Goal: Navigation & Orientation: Understand site structure

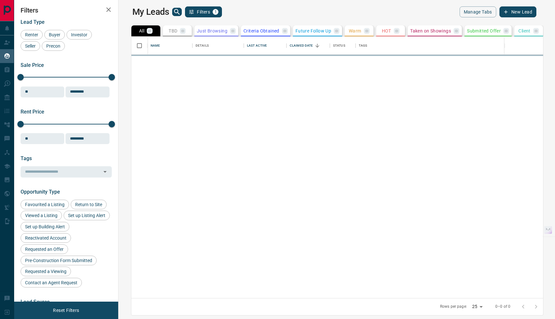
scroll to position [256, 429]
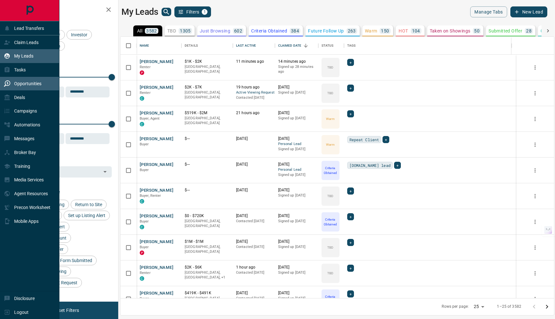
click at [24, 80] on div "Opportunities" at bounding box center [23, 83] width 38 height 11
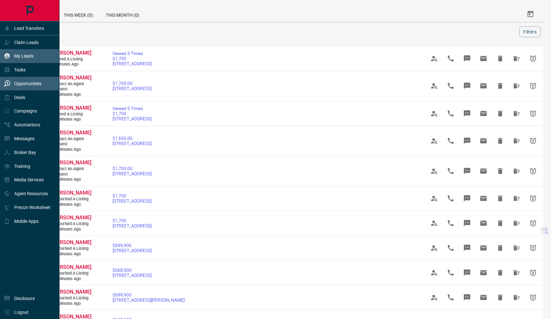
click at [27, 54] on p "My Leads" at bounding box center [23, 55] width 19 height 5
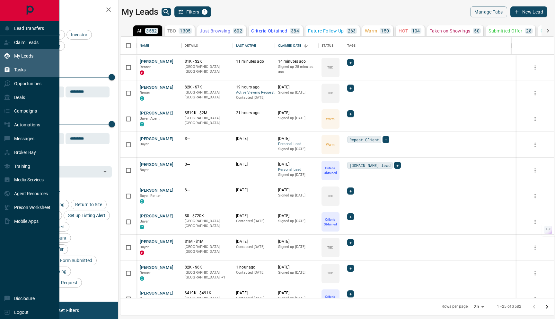
scroll to position [256, 429]
click at [20, 70] on p "Tasks" at bounding box center [20, 69] width 12 height 5
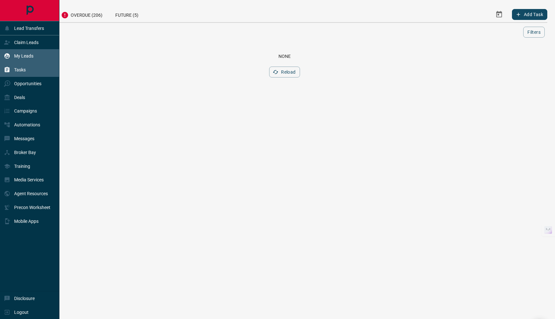
click at [26, 57] on p "My Leads" at bounding box center [23, 55] width 19 height 5
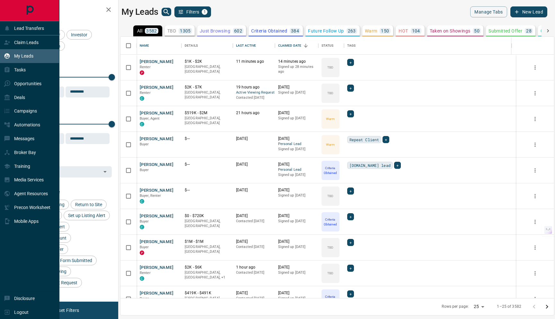
scroll to position [256, 429]
click at [24, 100] on p "Deals" at bounding box center [19, 97] width 11 height 5
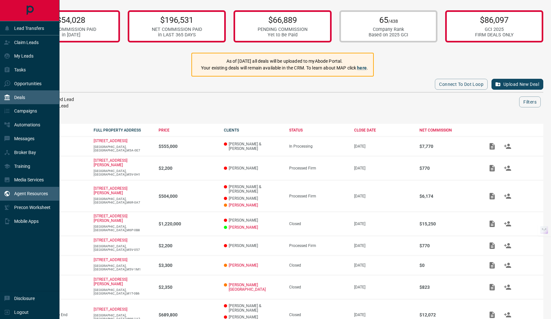
click at [28, 195] on p "Agent Resources" at bounding box center [31, 193] width 34 height 5
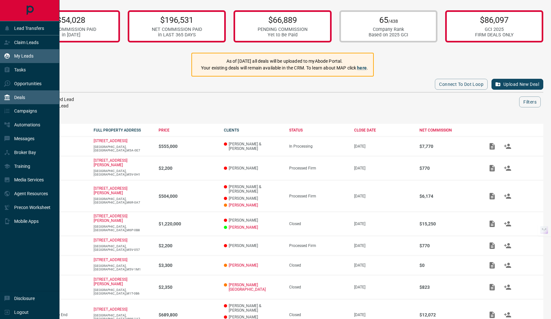
click at [26, 55] on p "My Leads" at bounding box center [23, 55] width 19 height 5
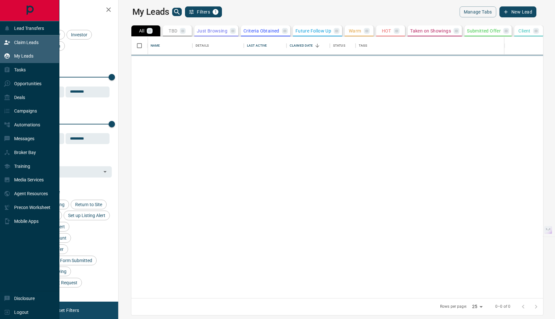
scroll to position [256, 429]
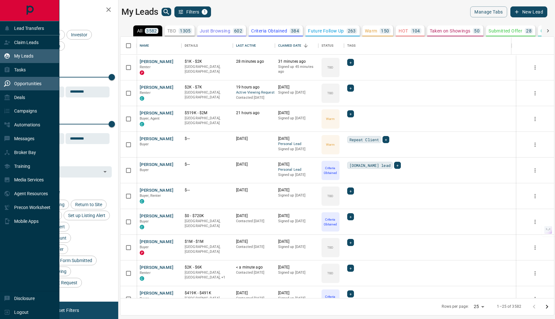
click at [26, 84] on p "Opportunities" at bounding box center [27, 83] width 27 height 5
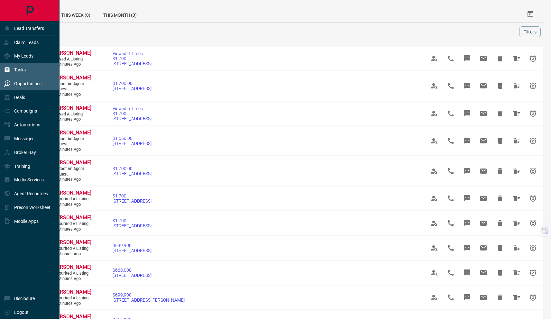
click at [22, 72] on p "Tasks" at bounding box center [20, 69] width 12 height 5
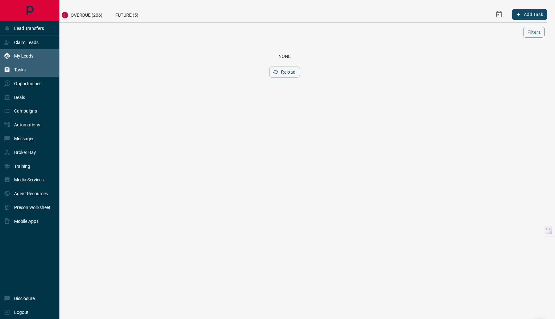
click at [24, 58] on p "My Leads" at bounding box center [23, 55] width 19 height 5
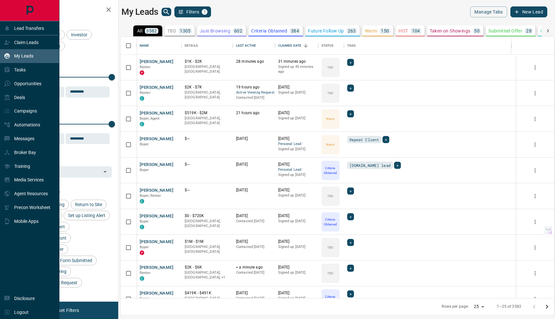
scroll to position [256, 429]
click at [28, 7] on icon "Main Page" at bounding box center [29, 10] width 7 height 9
